Goal: Book appointment/travel/reservation

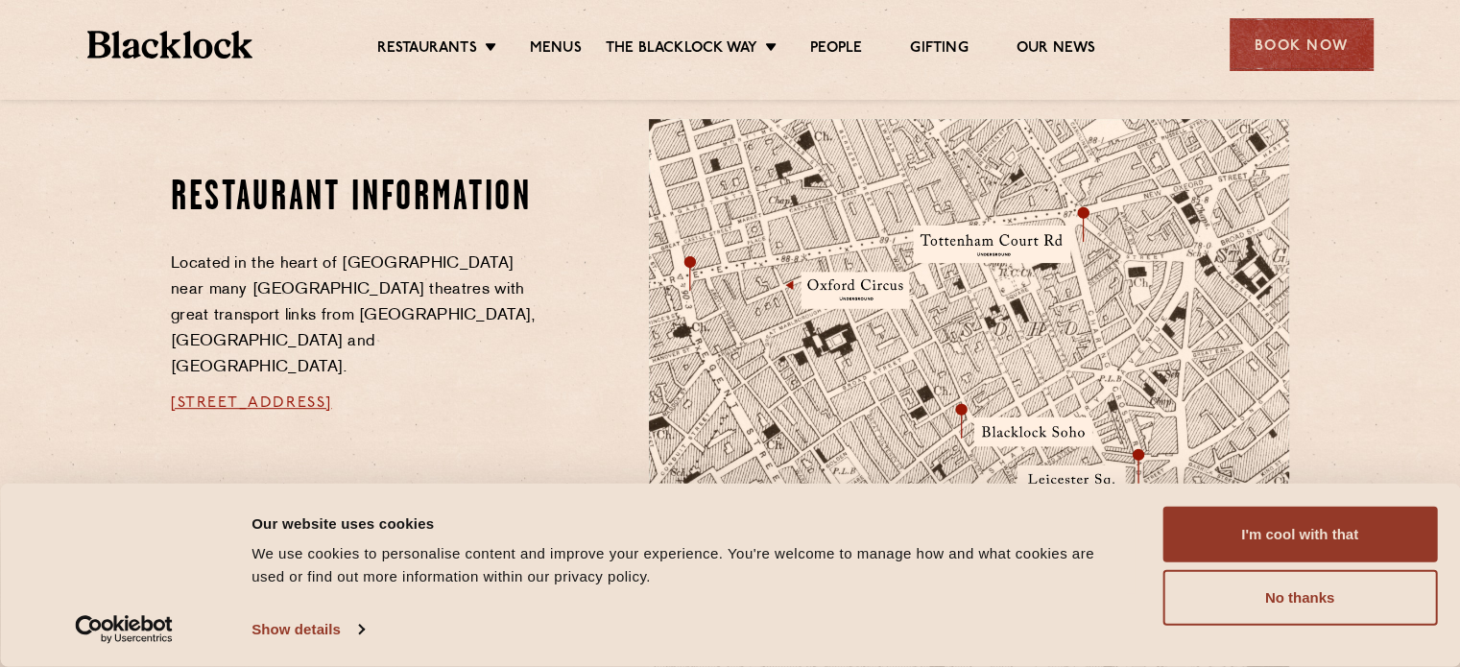
scroll to position [1056, 0]
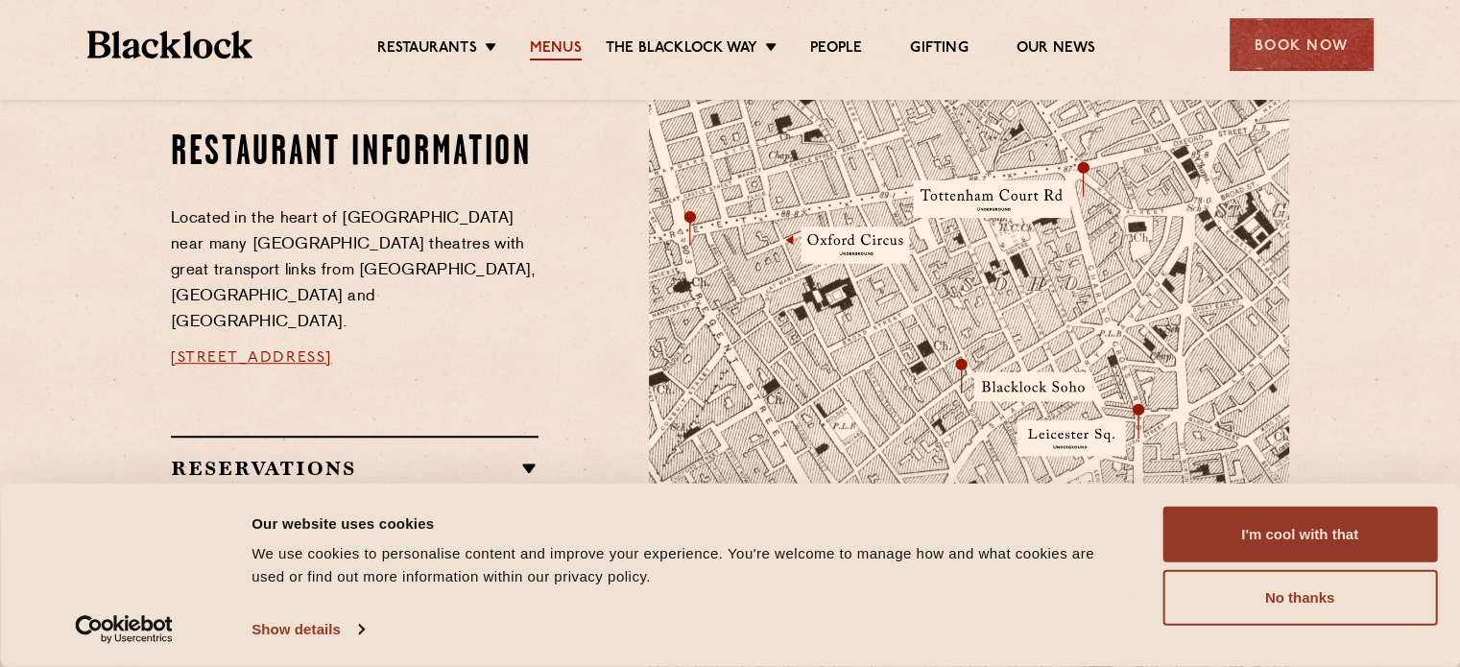
click at [563, 58] on link "Menus" at bounding box center [556, 49] width 52 height 21
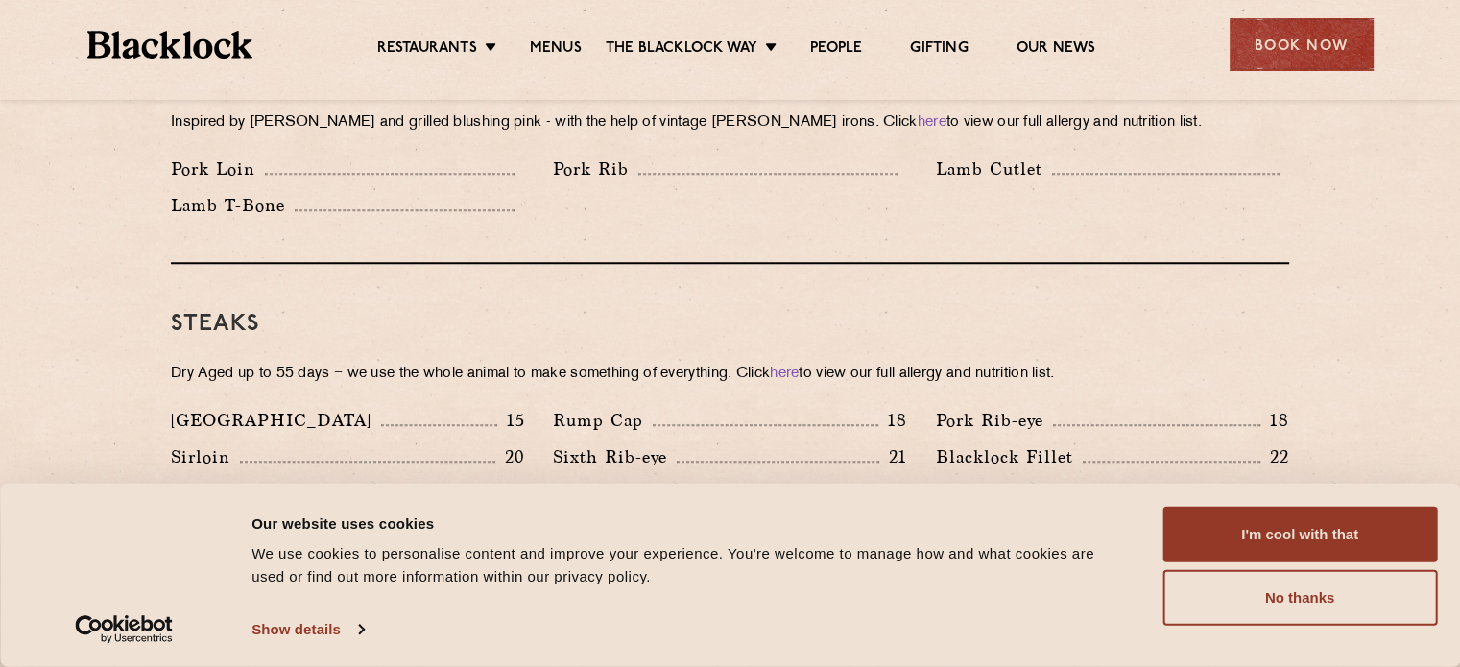
scroll to position [1632, 0]
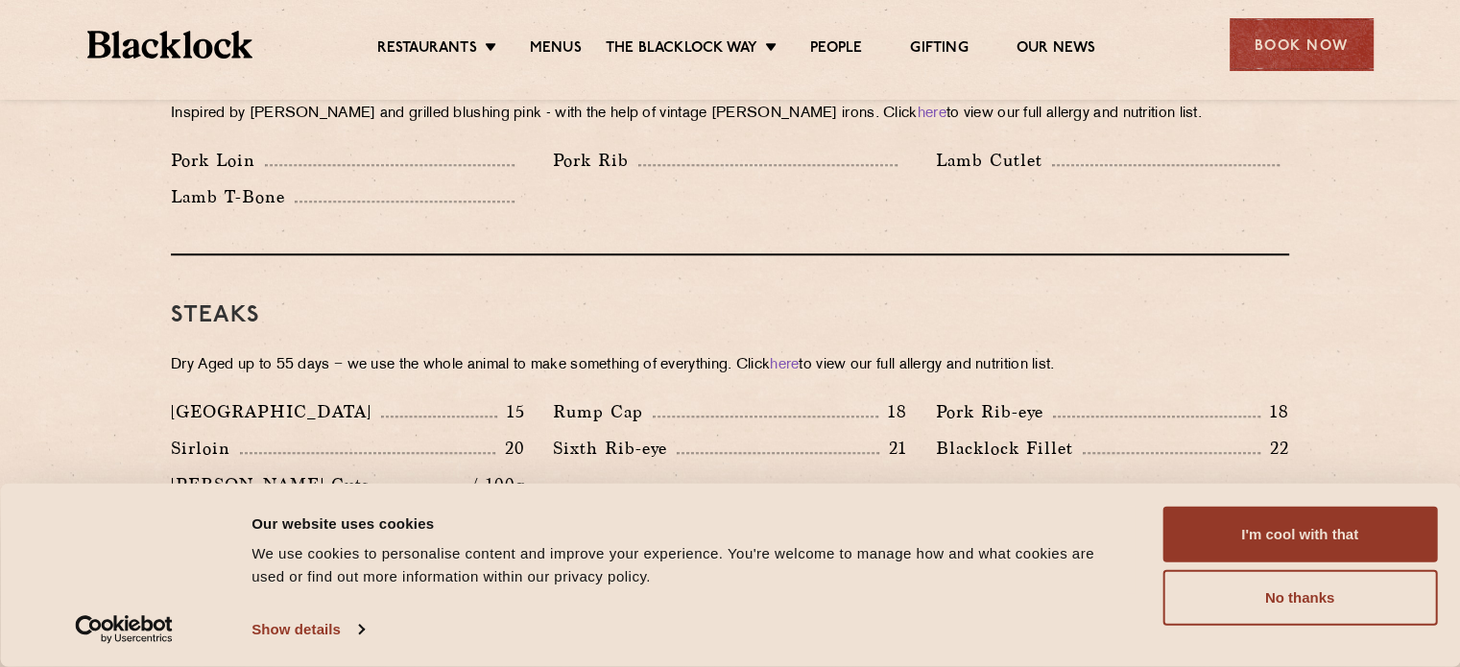
click at [1232, 57] on div "Book Now" at bounding box center [1302, 44] width 144 height 53
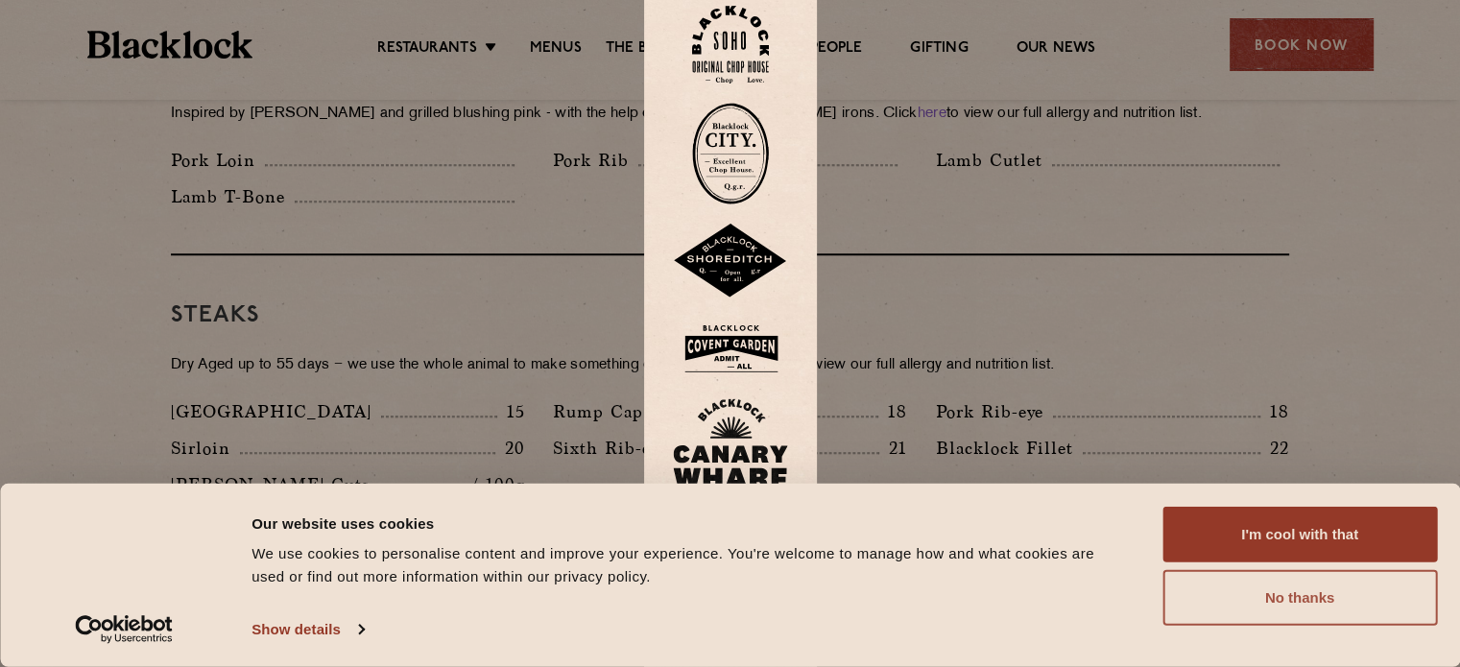
click at [1280, 583] on button "No thanks" at bounding box center [1299, 598] width 275 height 56
